Goal: Task Accomplishment & Management: Use online tool/utility

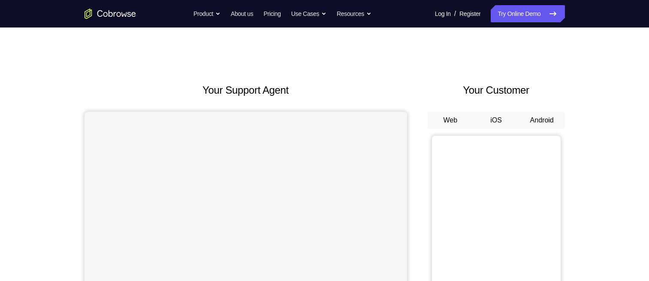
scroll to position [42, 0]
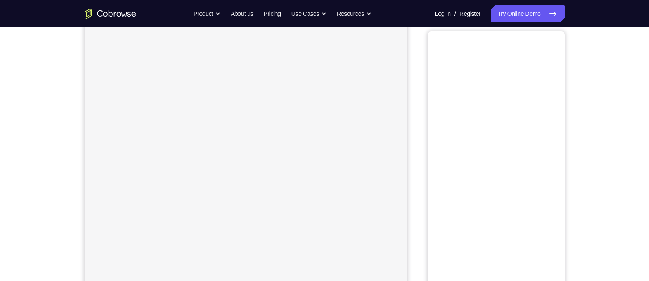
scroll to position [94, 0]
click at [533, 29] on button "Android" at bounding box center [542, 26] width 46 height 17
